Goal: Task Accomplishment & Management: Manage account settings

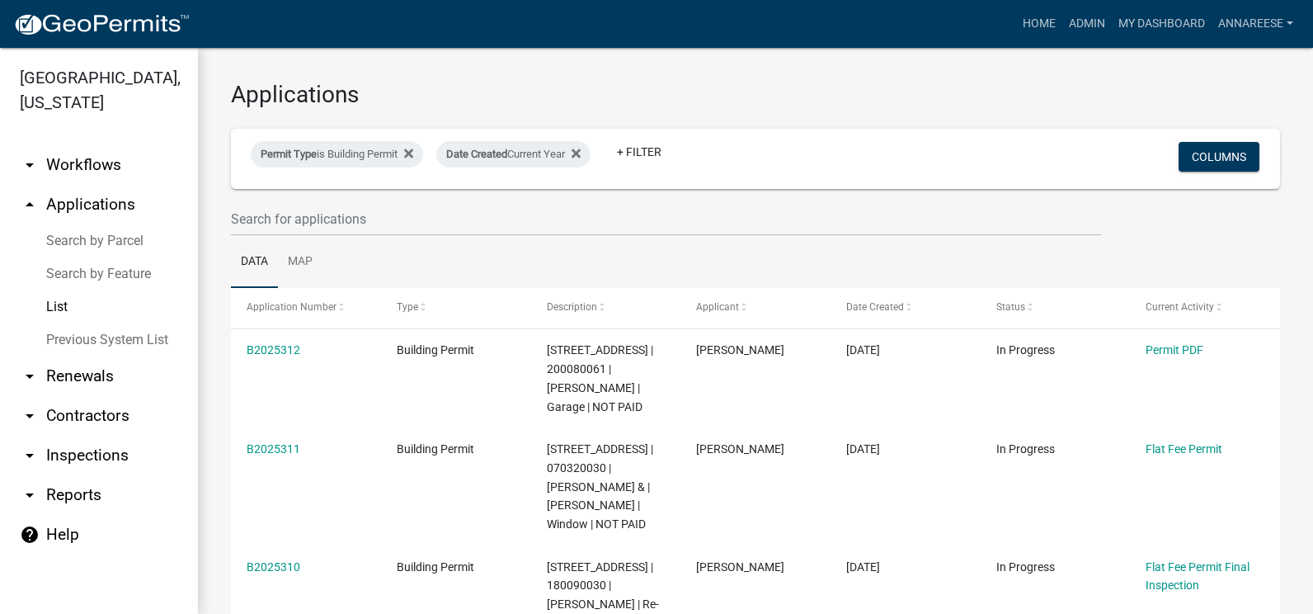
select select "3: 100"
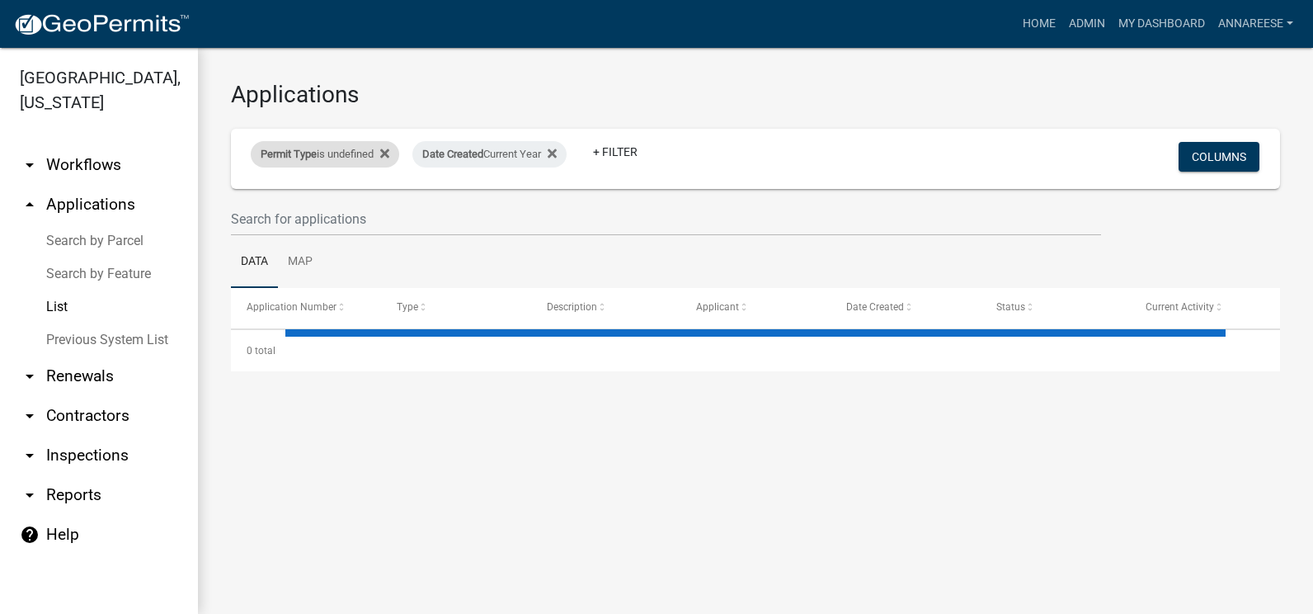
select select "3: 100"
